Goal: Check status: Check status

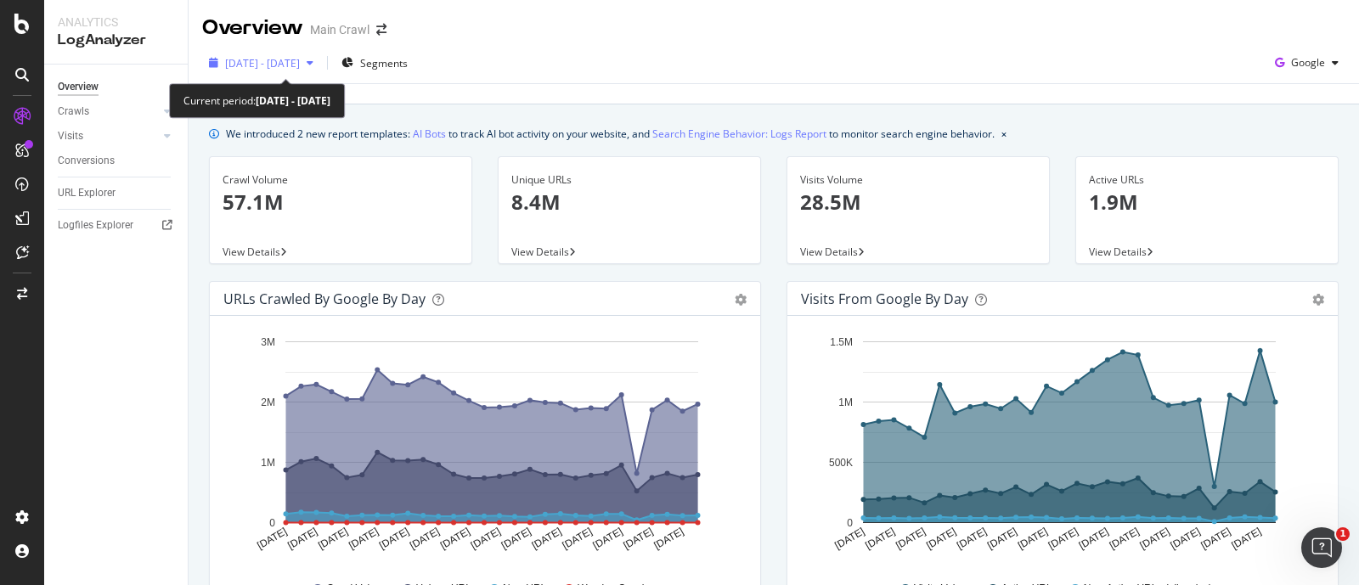
click at [300, 66] on span "[DATE] - [DATE]" at bounding box center [262, 63] width 75 height 14
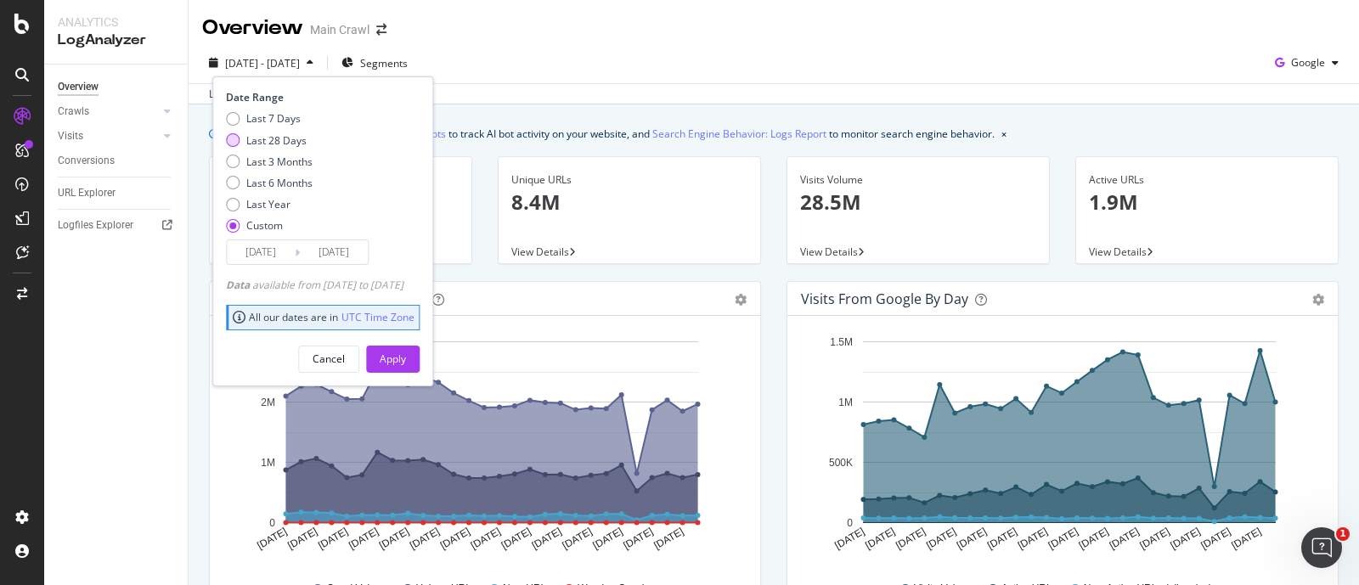
click at [257, 138] on div "Last 28 Days" at bounding box center [276, 140] width 60 height 14
type input "[DATE]"
click at [406, 356] on div "Apply" at bounding box center [393, 359] width 26 height 14
